Goal: Information Seeking & Learning: Learn about a topic

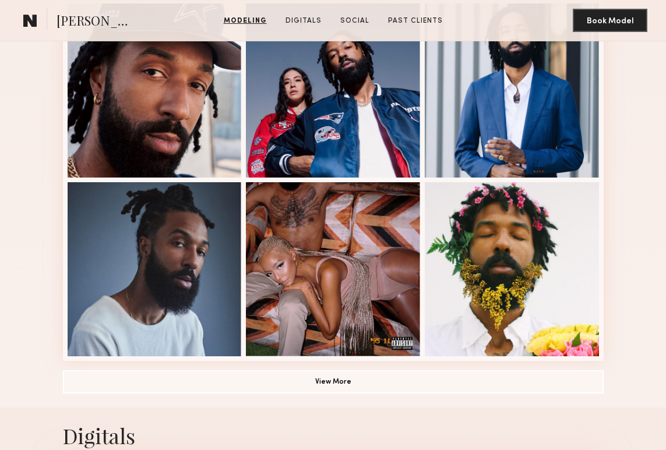
scroll to position [617, 0]
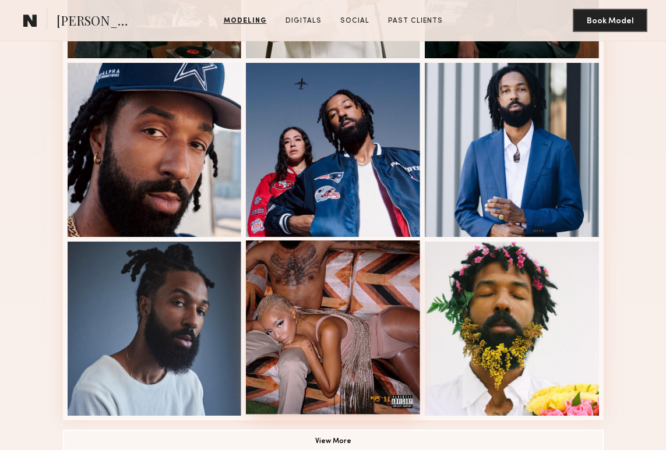
click at [340, 313] on div at bounding box center [333, 328] width 174 height 174
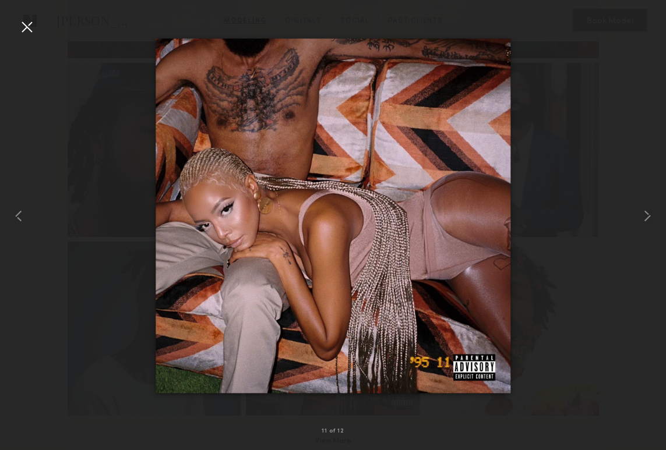
click at [25, 28] on div at bounding box center [26, 26] width 19 height 19
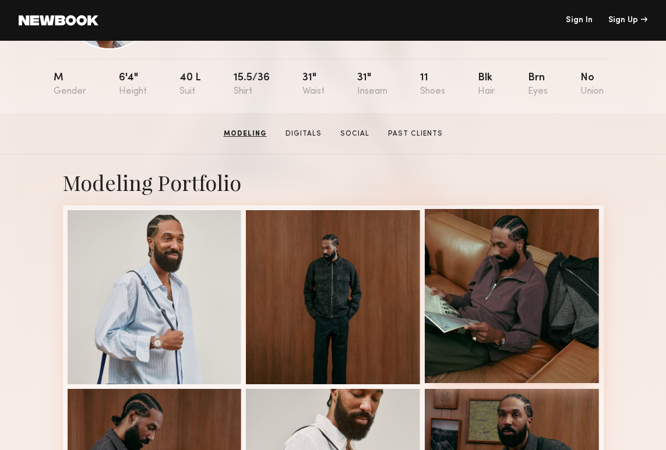
scroll to position [0, 0]
